Goal: Information Seeking & Learning: Understand process/instructions

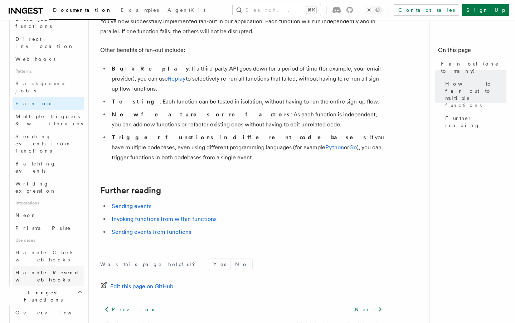
scroll to position [303, 0]
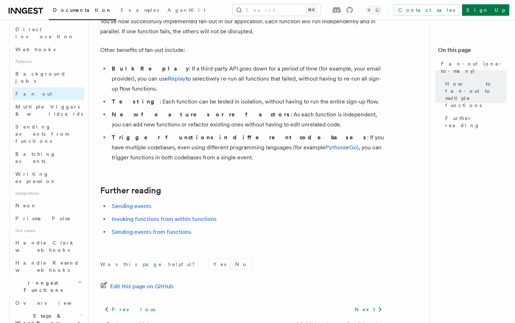
click at [80, 308] on icon "button" at bounding box center [81, 315] width 3 height 6
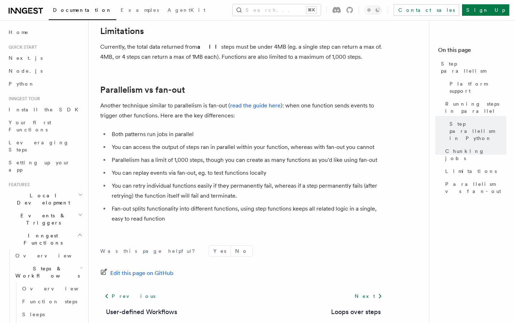
scroll to position [1268, 0]
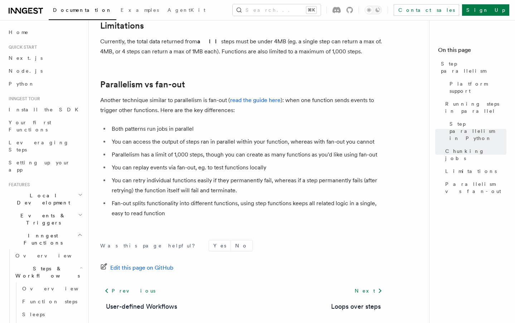
click at [303, 102] on p "Another technique similar to parallelism is fan-out ( read the guide here ): wh…" at bounding box center [243, 105] width 286 height 20
click at [341, 186] on li "You can retry individual functions easily if they permanently fail, whereas if …" at bounding box center [247, 185] width 277 height 20
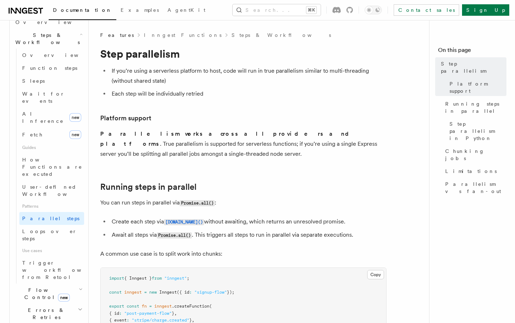
scroll to position [234, 0]
click at [80, 286] on icon "button" at bounding box center [81, 289] width 4 height 6
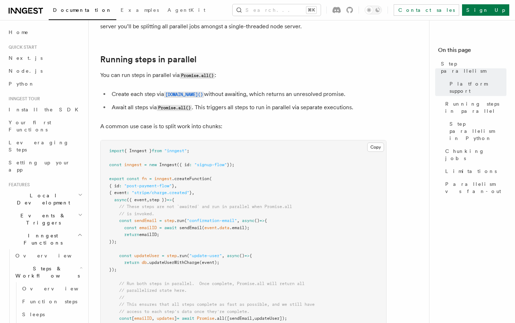
scroll to position [128, 0]
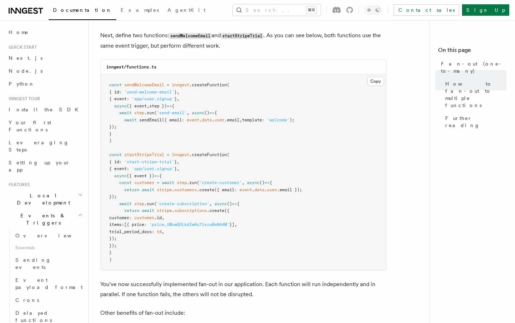
scroll to position [657, 0]
click at [389, 285] on article "Features Events & Triggers Fan-out (one-to-many) The fan-out pattern enables yo…" at bounding box center [261, 7] width 323 height 1264
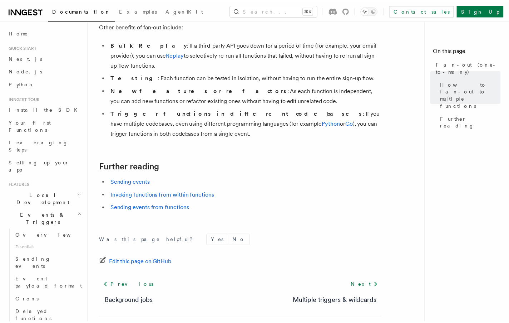
scroll to position [944, 0]
